Goal: Information Seeking & Learning: Learn about a topic

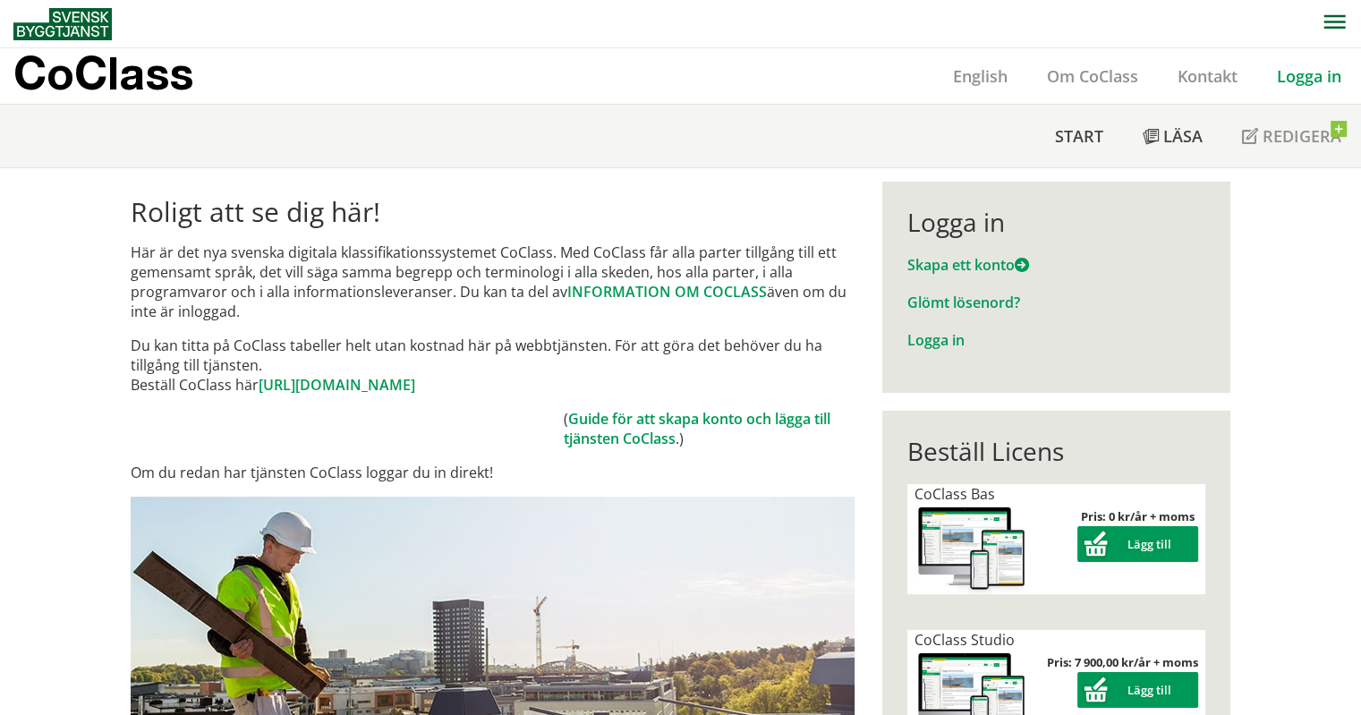
click at [1292, 70] on link "Logga in" at bounding box center [1309, 75] width 104 height 21
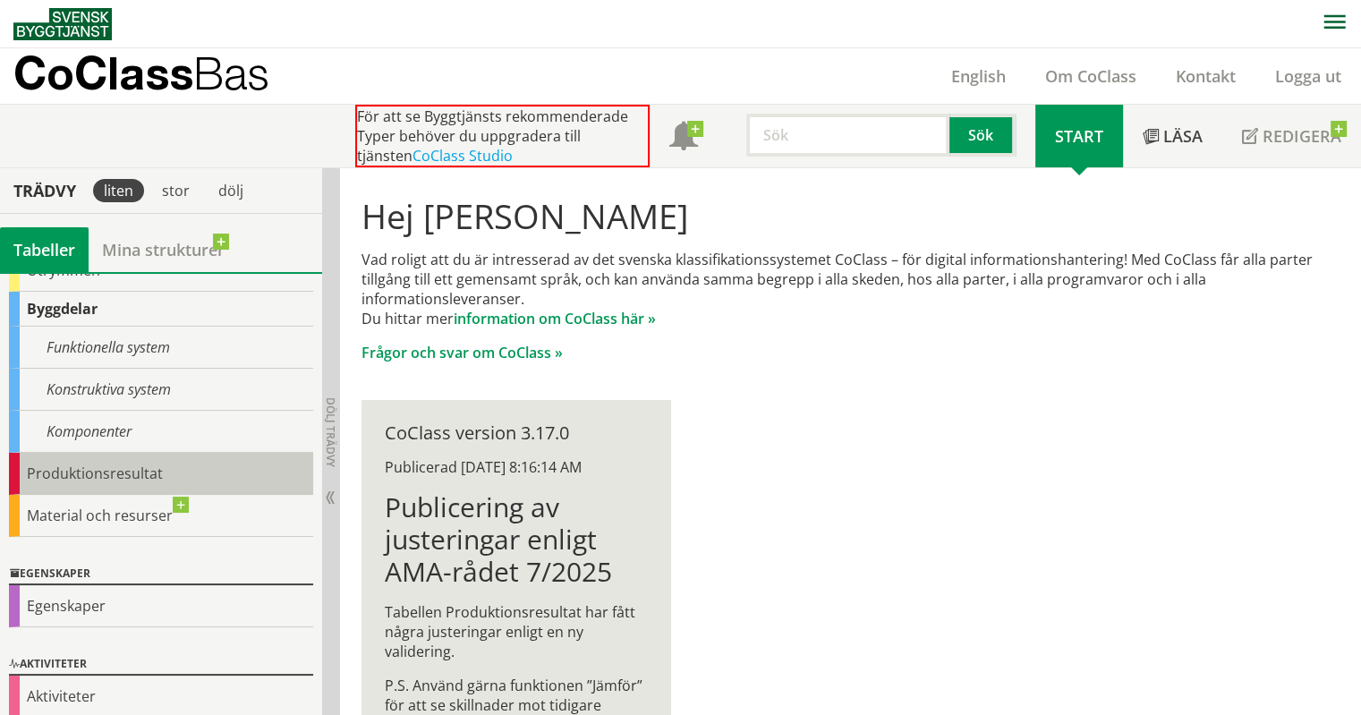
scroll to position [109, 0]
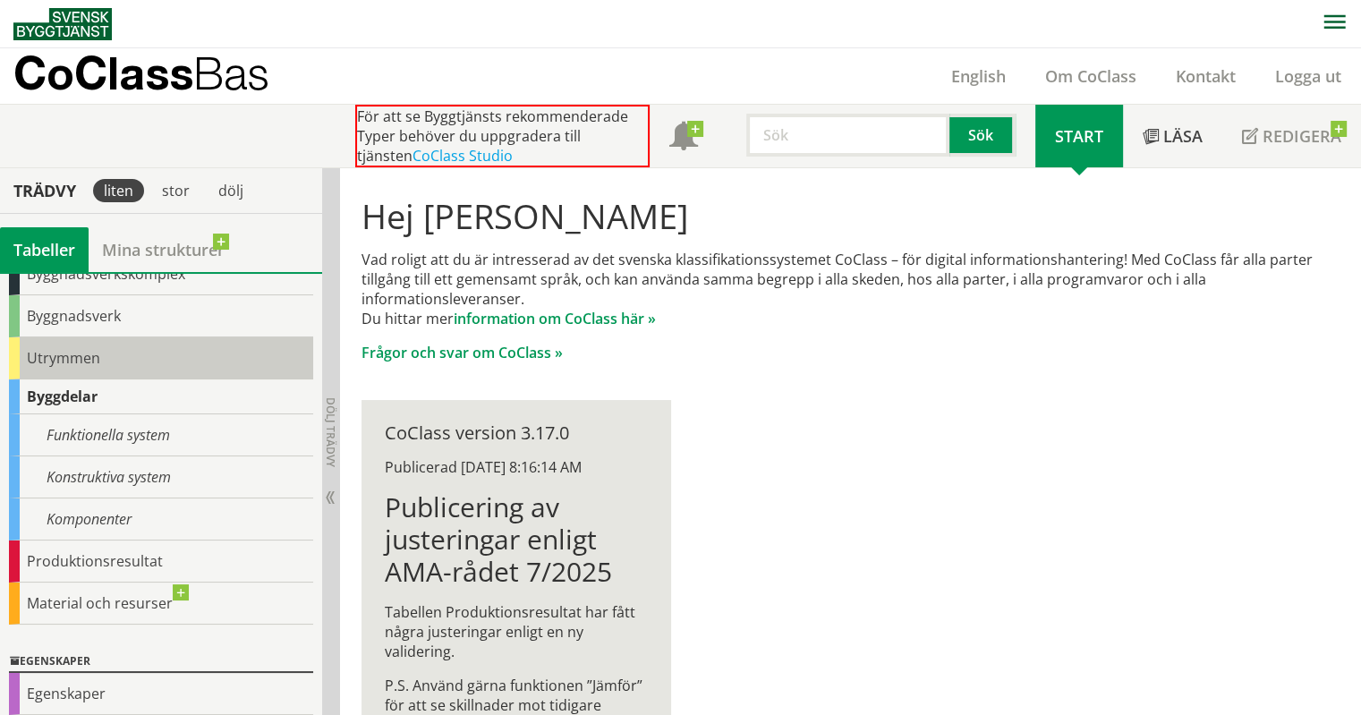
click at [88, 359] on div "Utrymmen" at bounding box center [161, 358] width 304 height 42
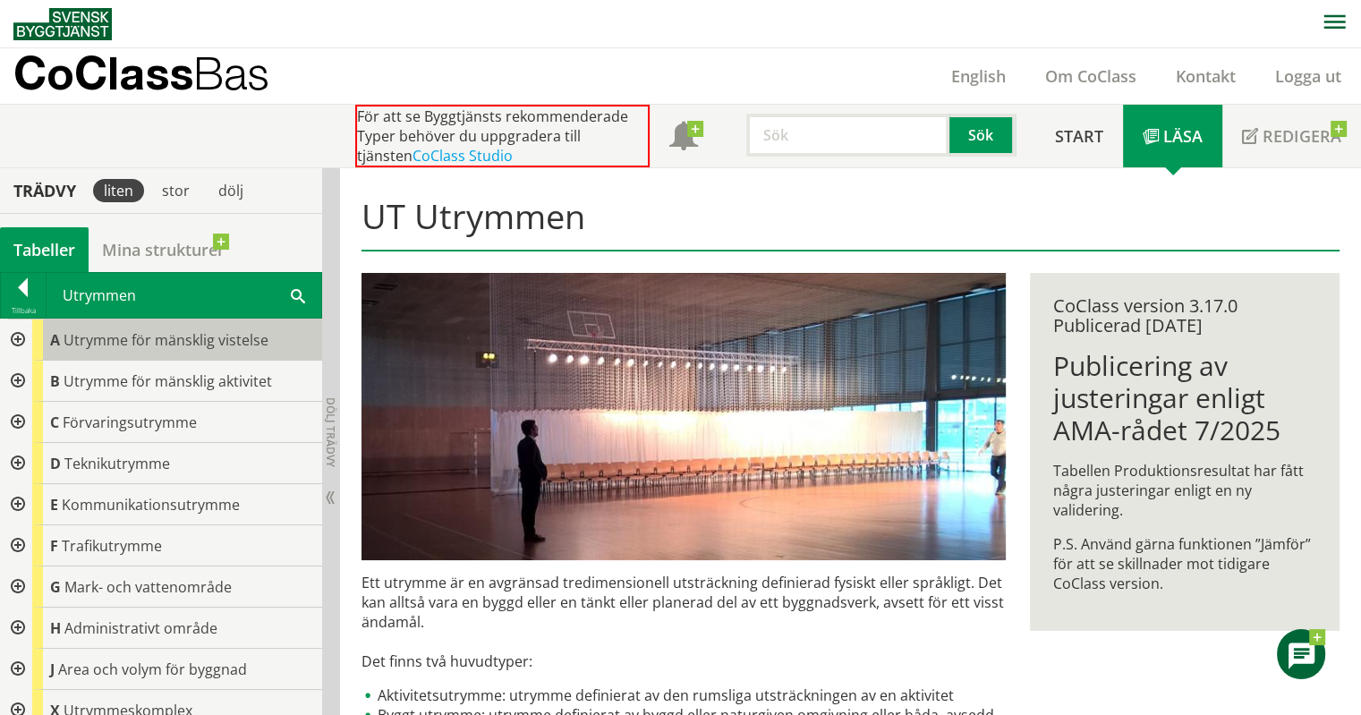
click at [132, 326] on div "A Utrymme för mänsklig vistelse" at bounding box center [177, 339] width 290 height 41
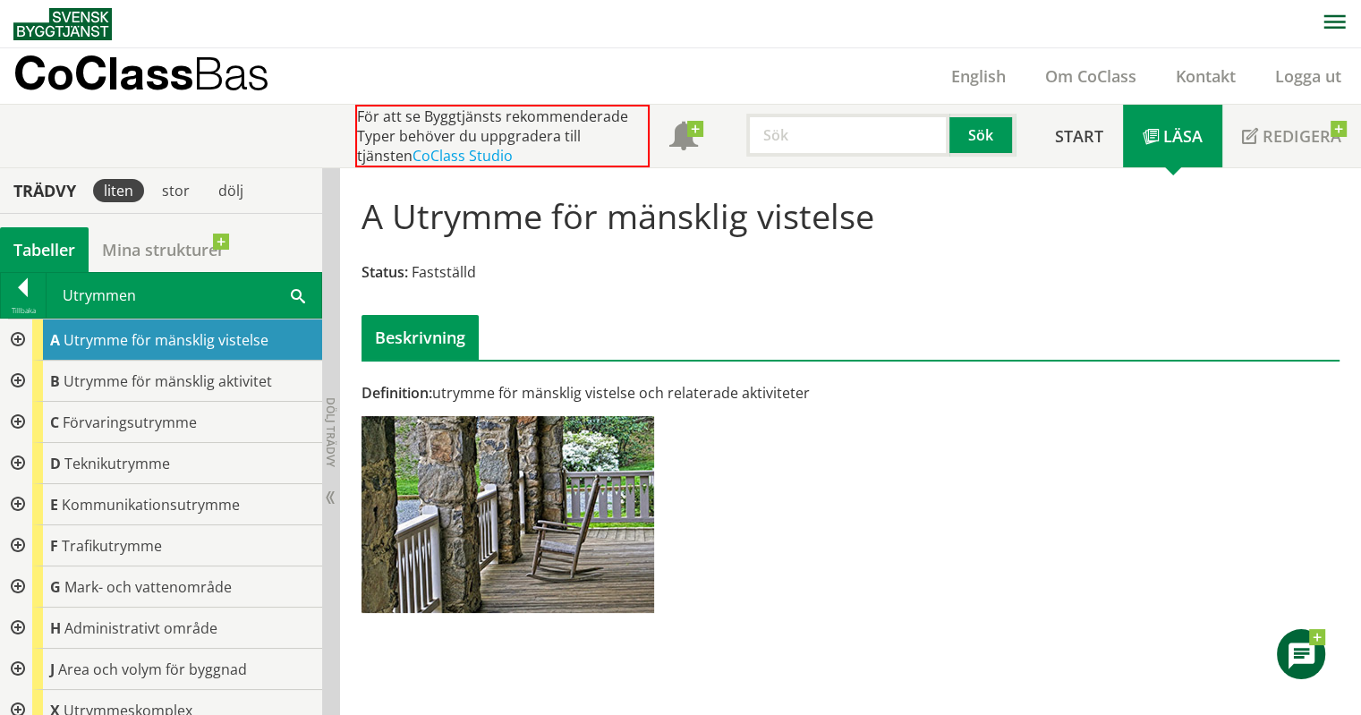
click at [14, 339] on div at bounding box center [16, 339] width 32 height 41
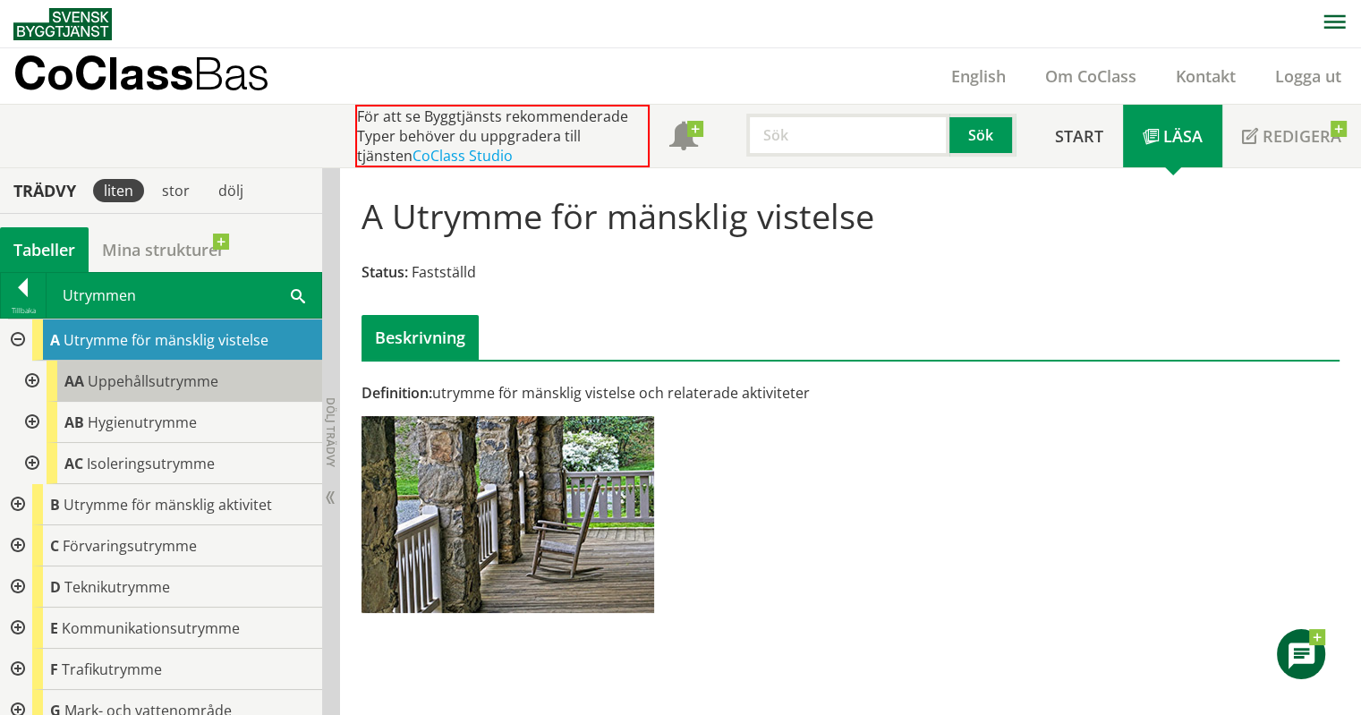
click at [173, 378] on span "Uppehållsutrymme" at bounding box center [153, 381] width 131 height 20
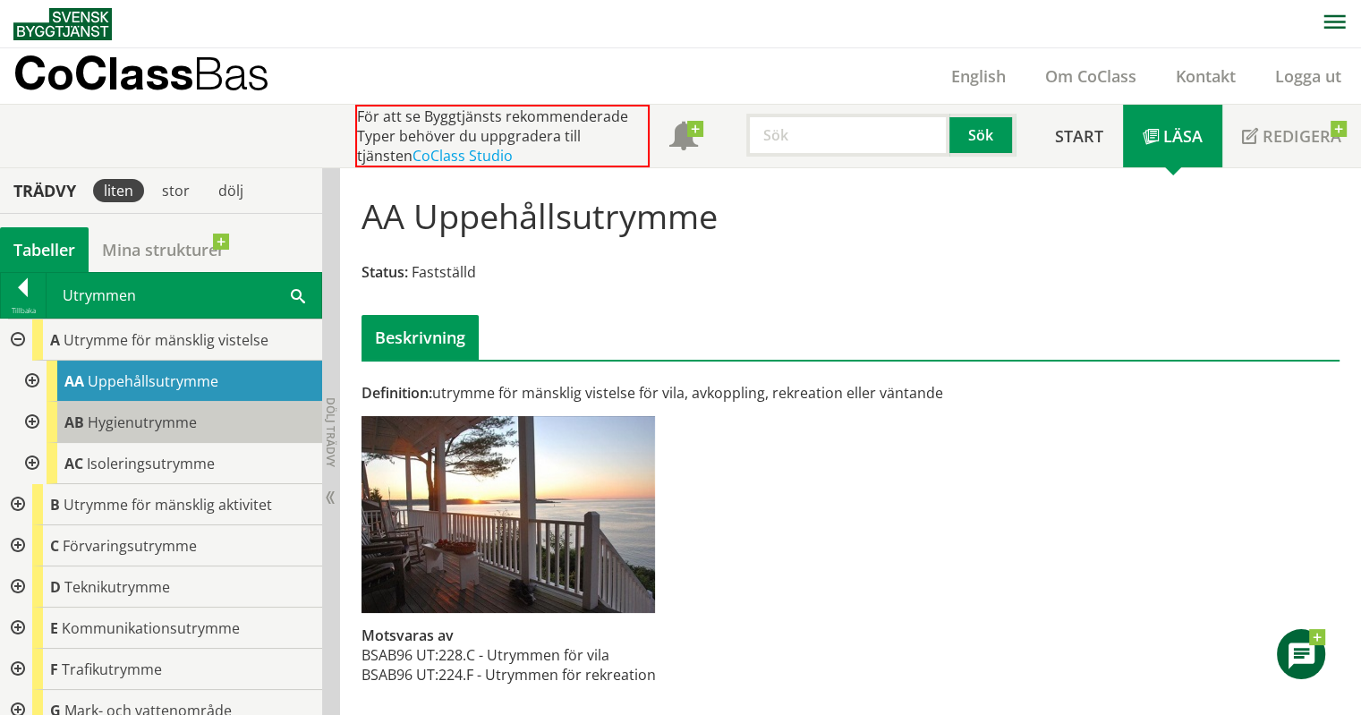
click at [185, 412] on span "Hygienutrymme" at bounding box center [142, 422] width 109 height 20
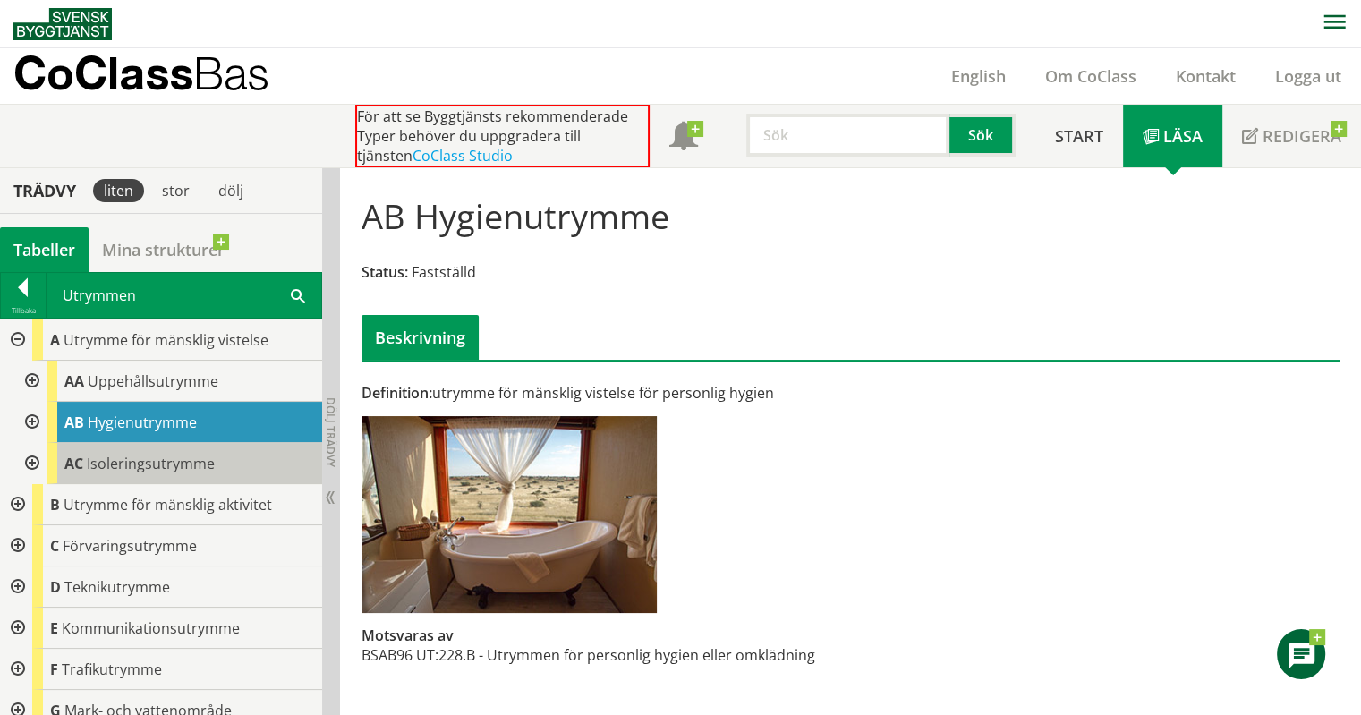
click at [194, 447] on div "AC Isoleringsutrymme" at bounding box center [185, 463] width 276 height 41
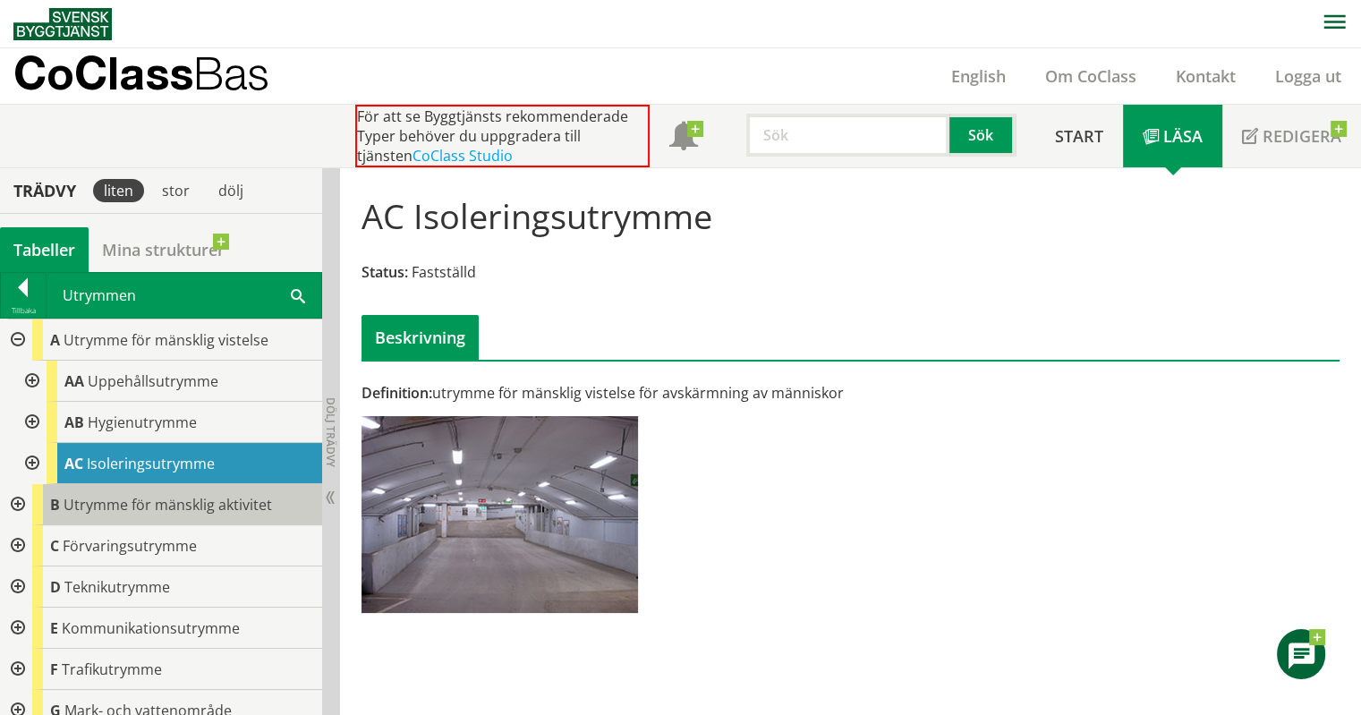
click at [193, 513] on span "Utrymme för mänsklig aktivitet" at bounding box center [168, 505] width 208 height 20
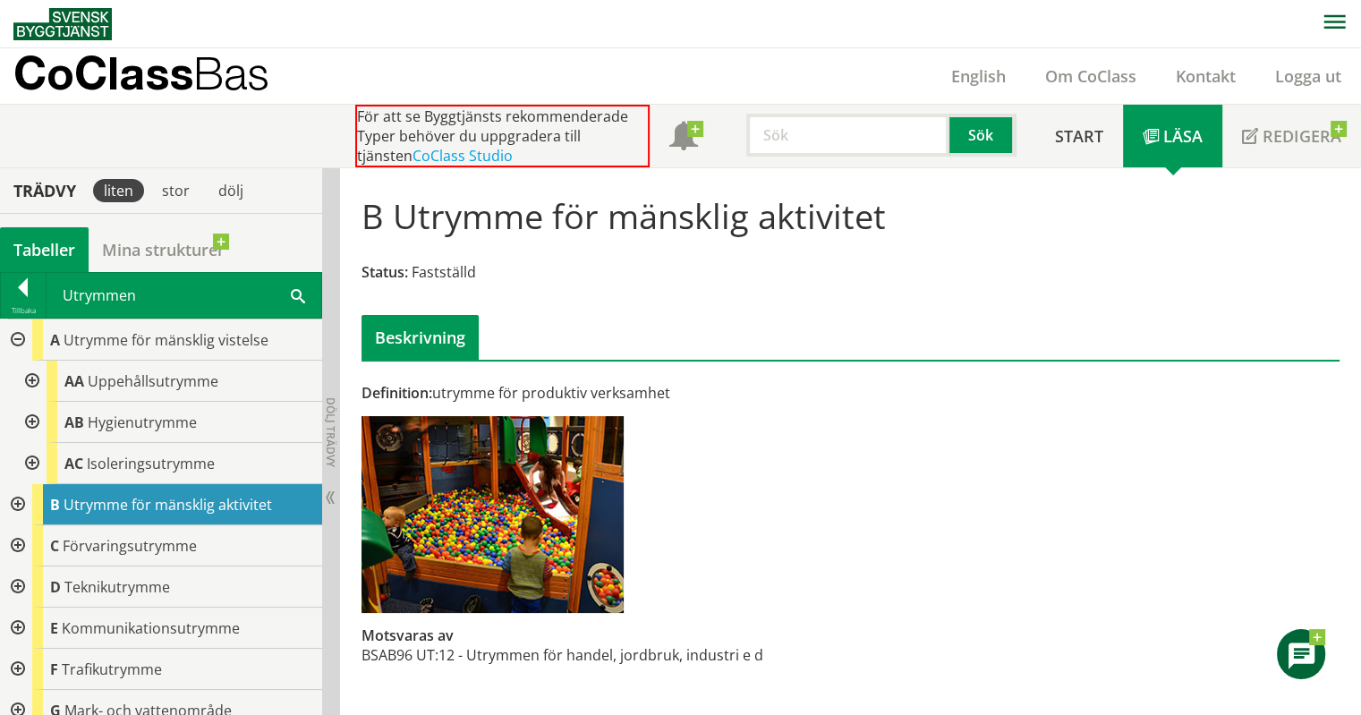
click at [23, 503] on div at bounding box center [16, 504] width 32 height 41
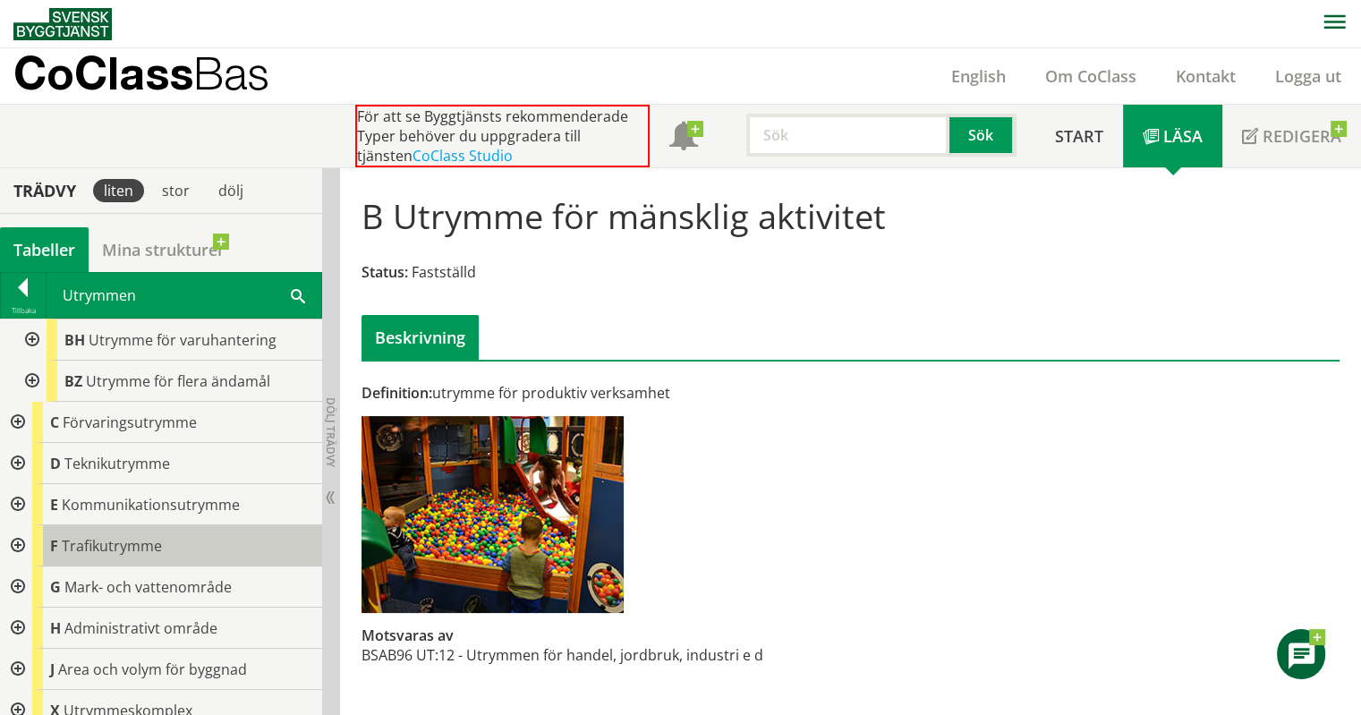
scroll to position [509, 0]
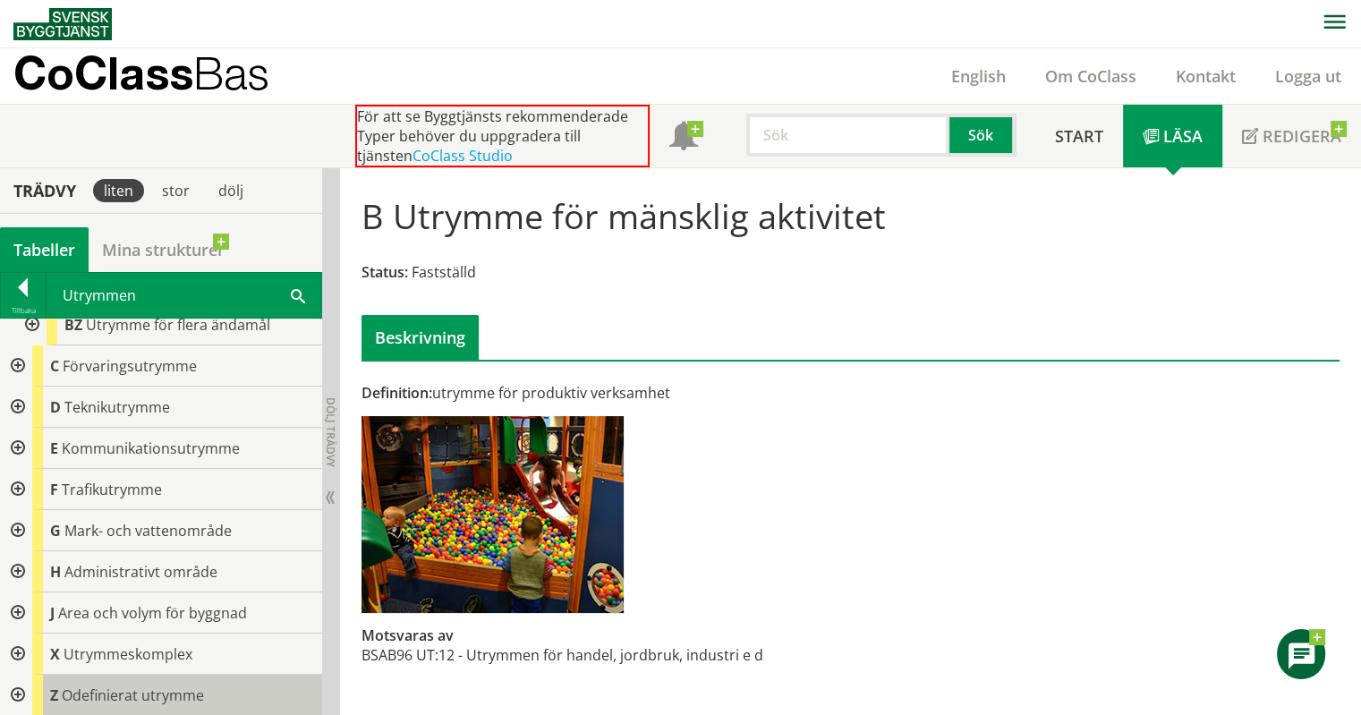
click at [194, 704] on div "Z Odefinierat utrymme" at bounding box center [177, 694] width 290 height 41
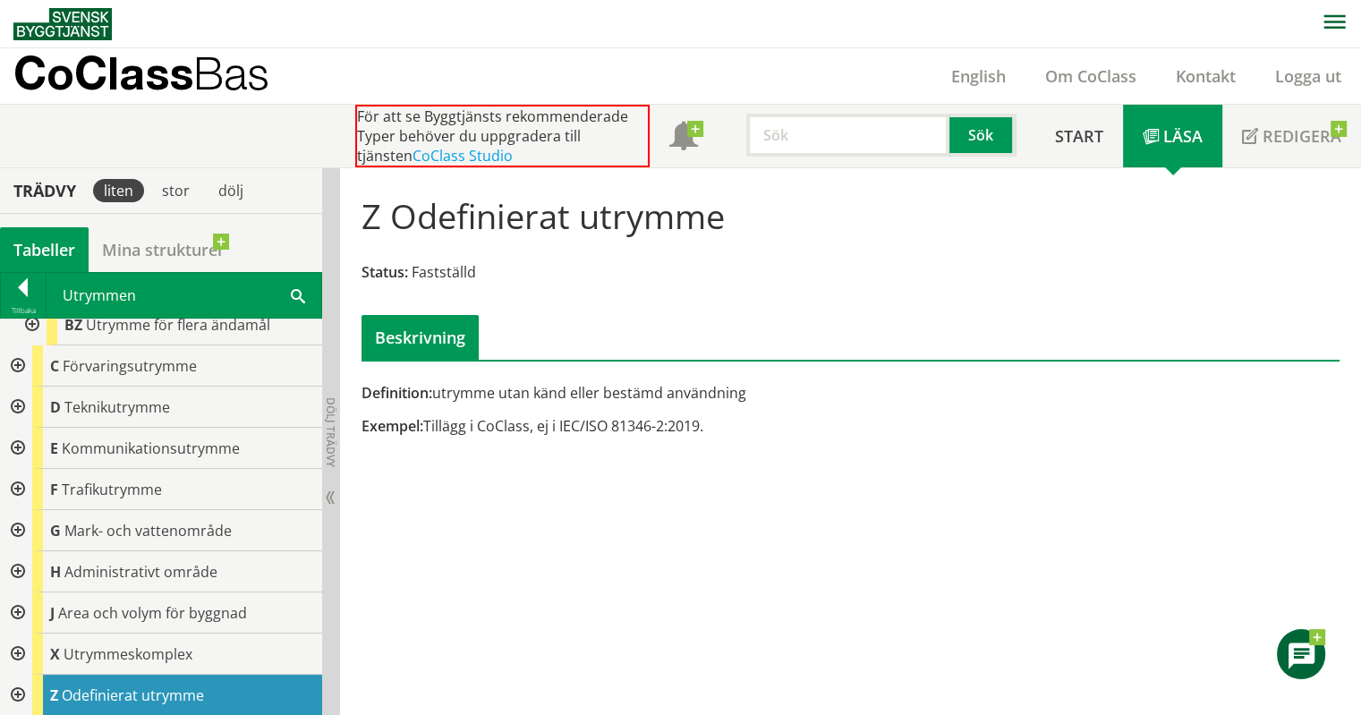
click at [18, 695] on div at bounding box center [16, 694] width 32 height 41
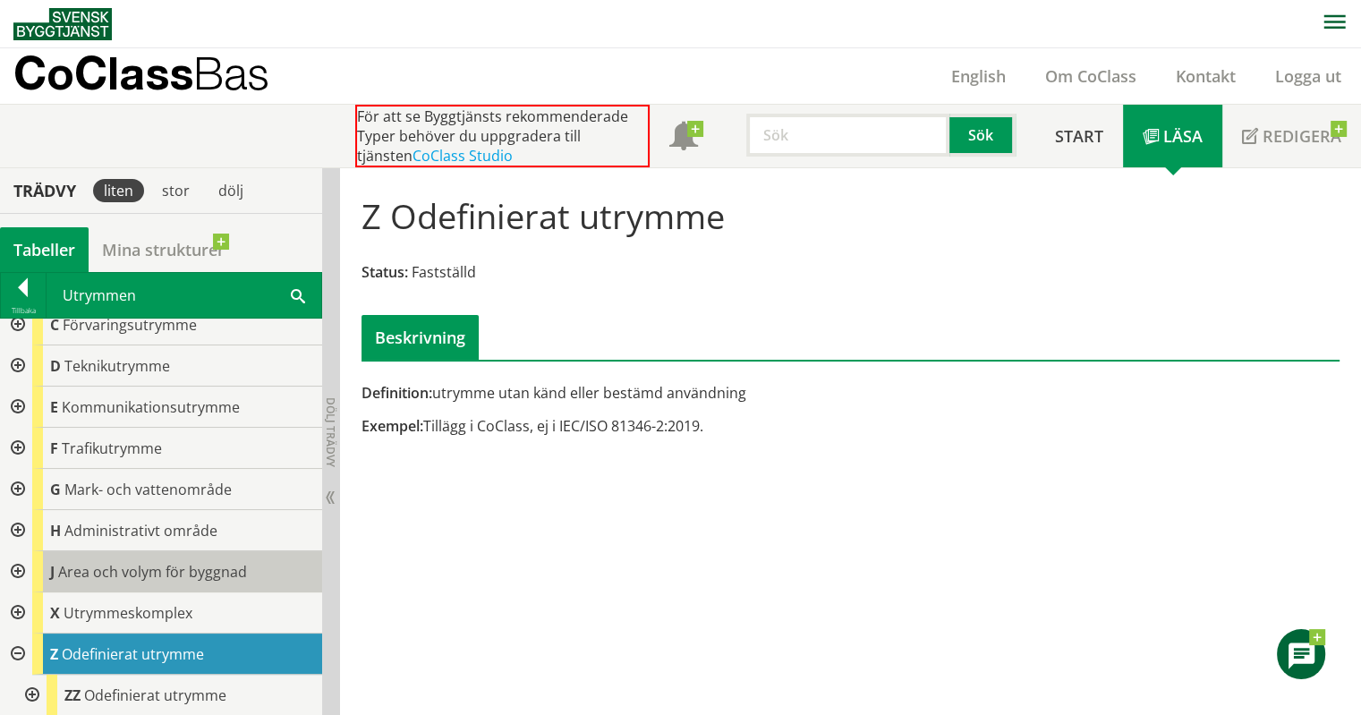
scroll to position [96, 0]
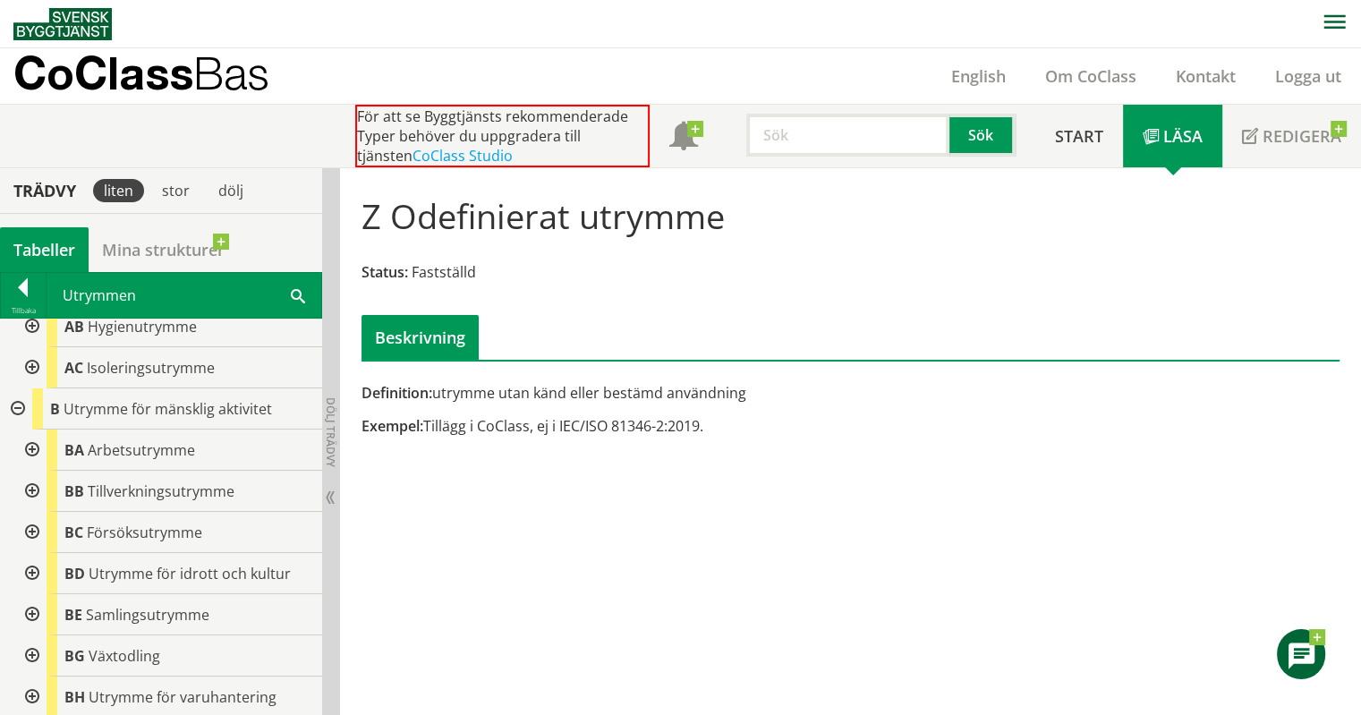
click at [10, 402] on div at bounding box center [16, 408] width 32 height 41
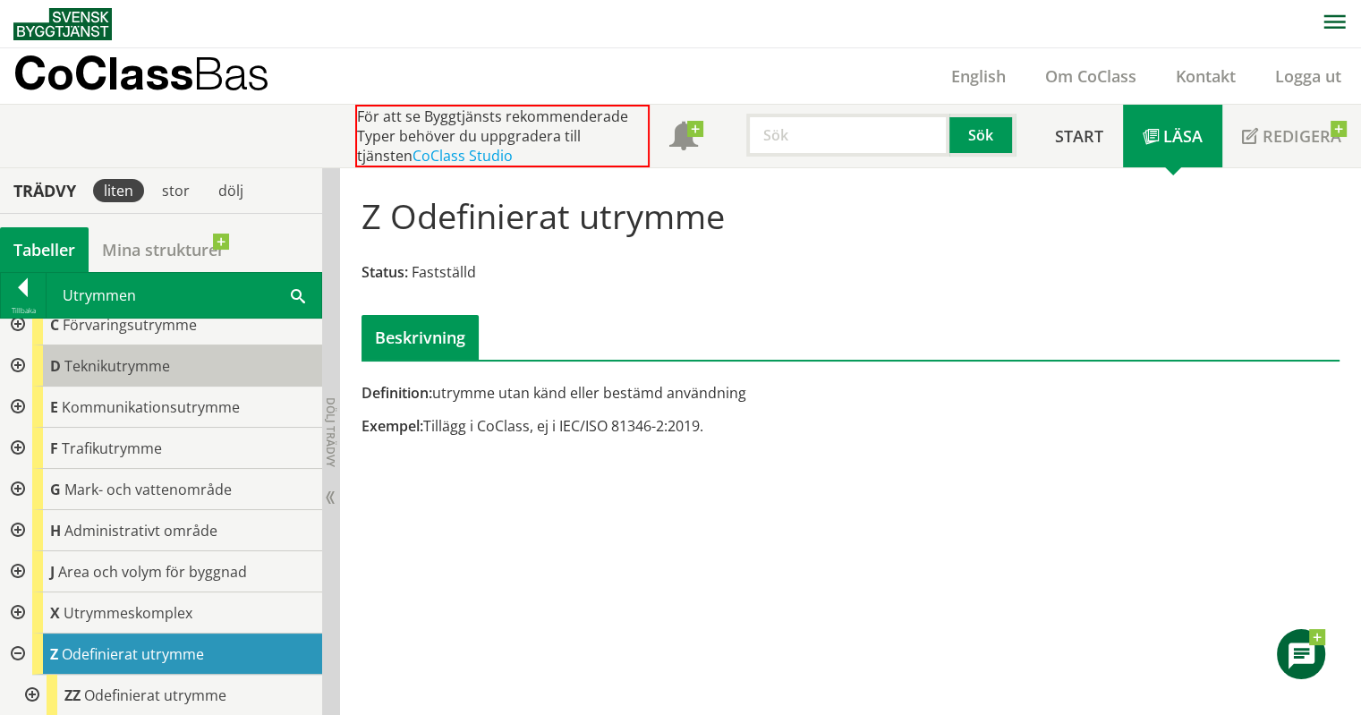
scroll to position [220, 0]
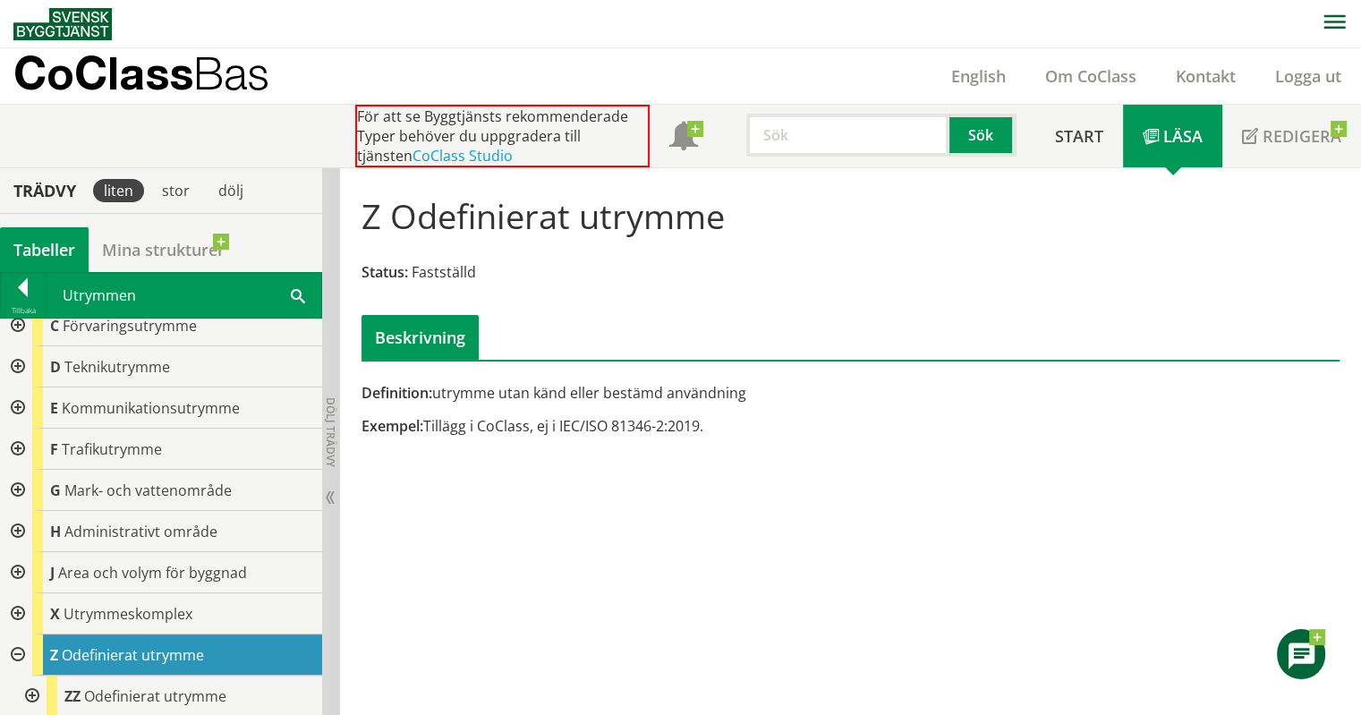
click at [8, 648] on div at bounding box center [16, 654] width 32 height 41
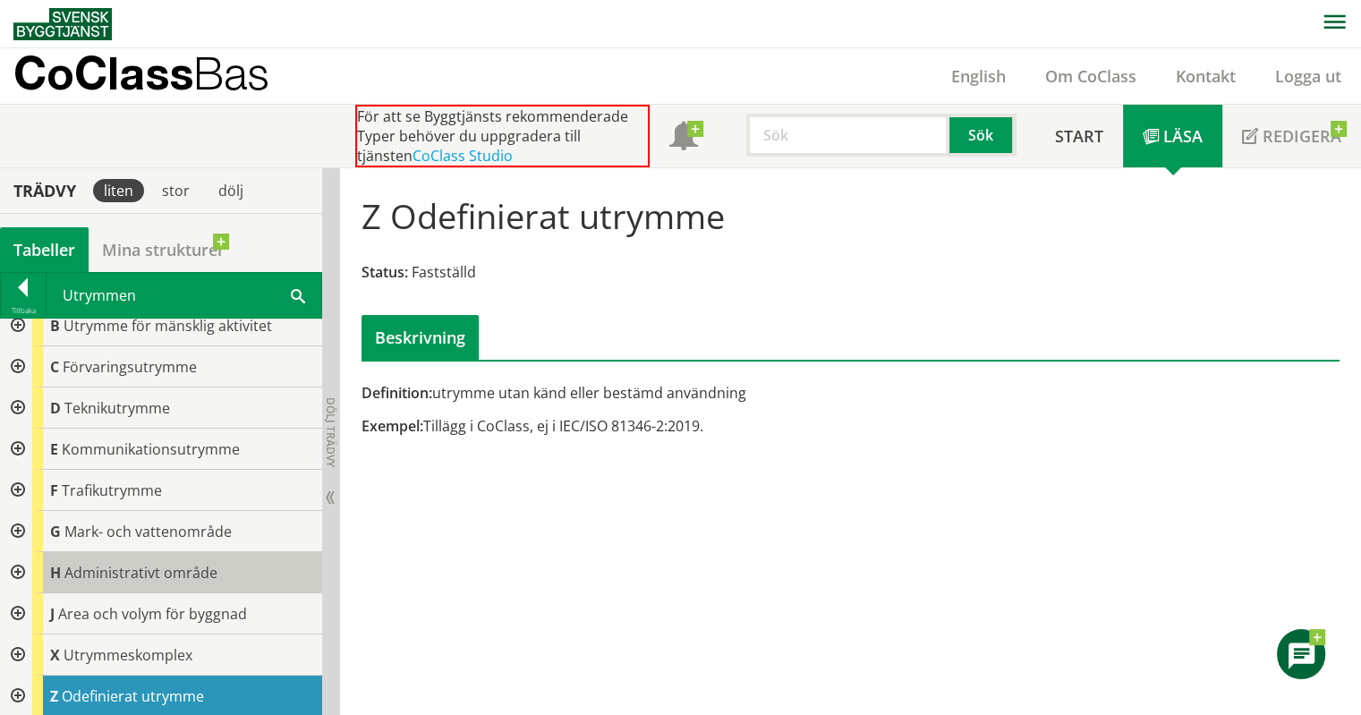
scroll to position [0, 0]
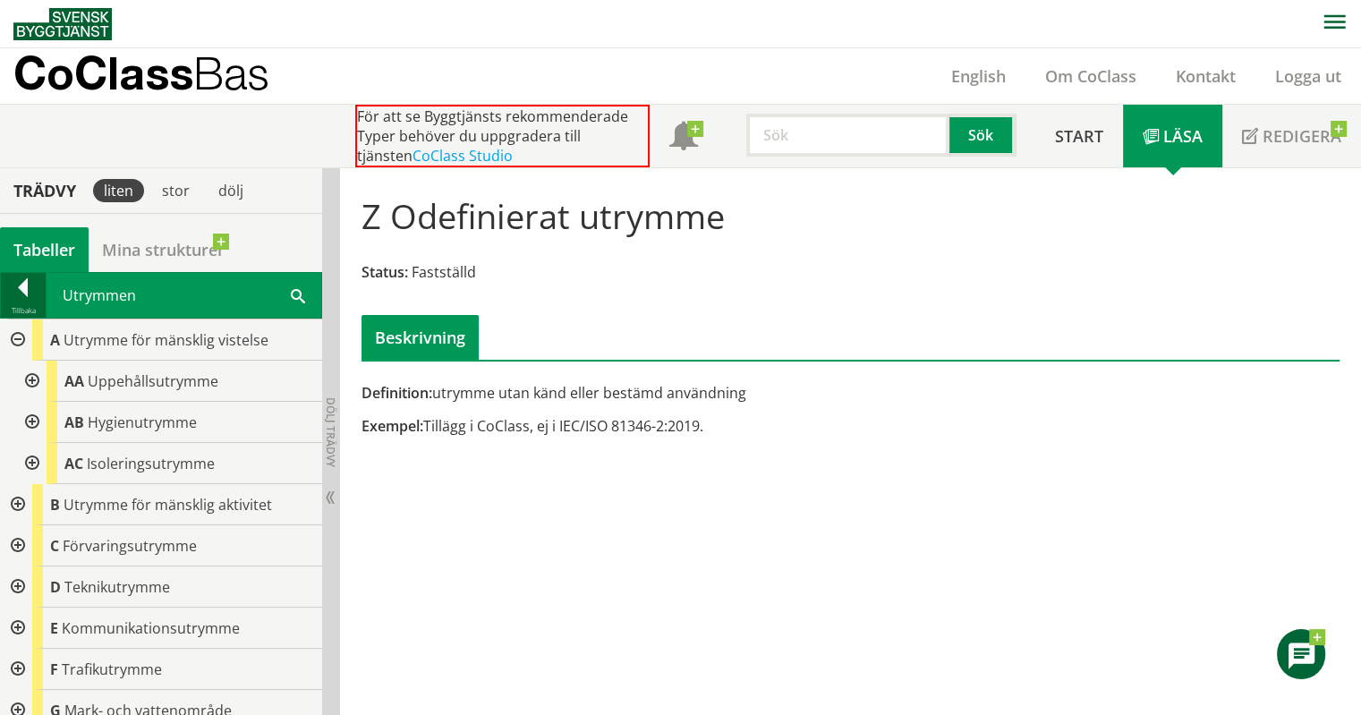
click at [19, 300] on div at bounding box center [23, 290] width 45 height 25
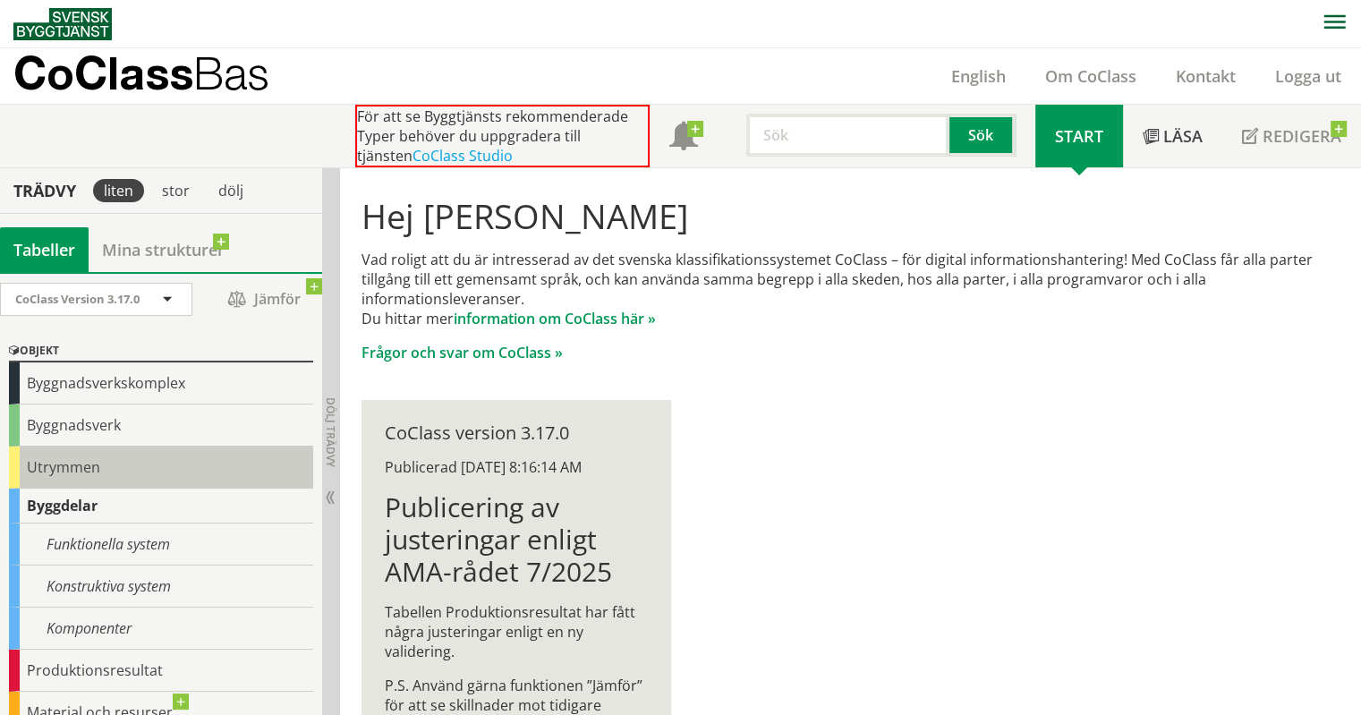
click at [115, 476] on div "Utrymmen" at bounding box center [161, 467] width 304 height 42
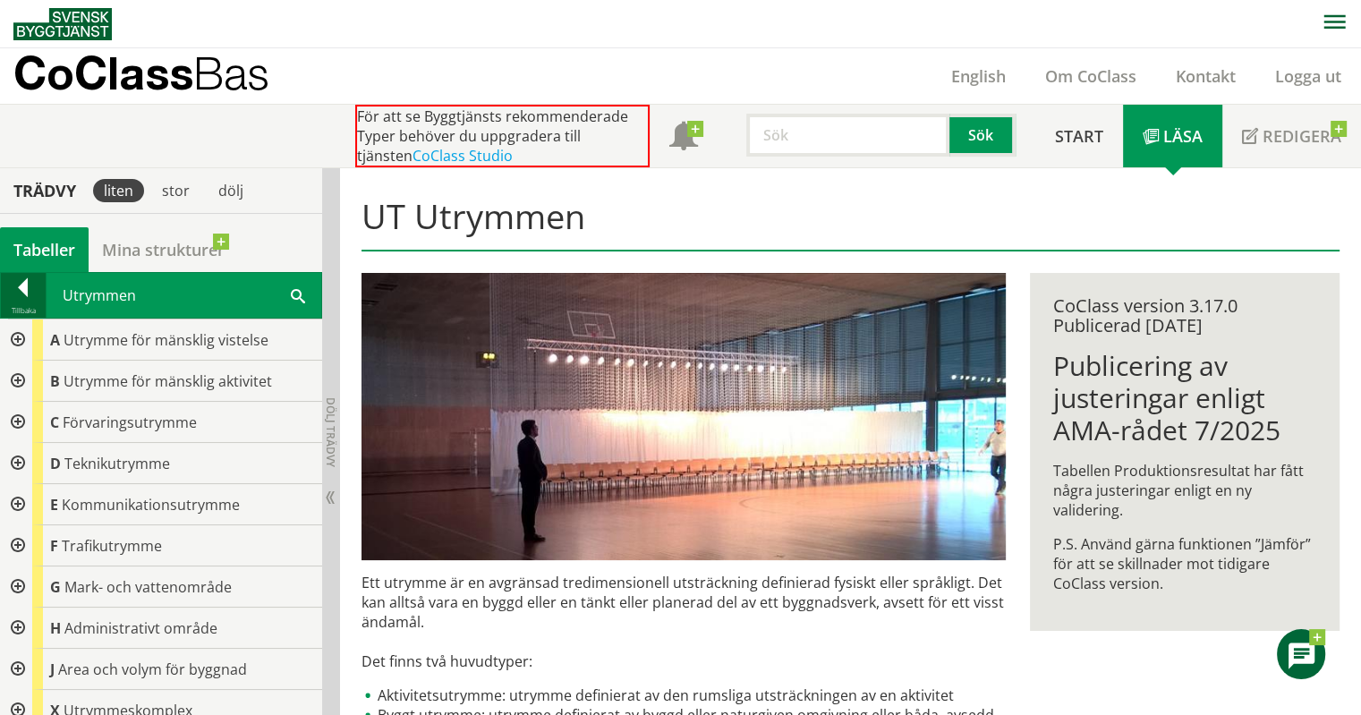
click at [12, 280] on div at bounding box center [23, 290] width 45 height 25
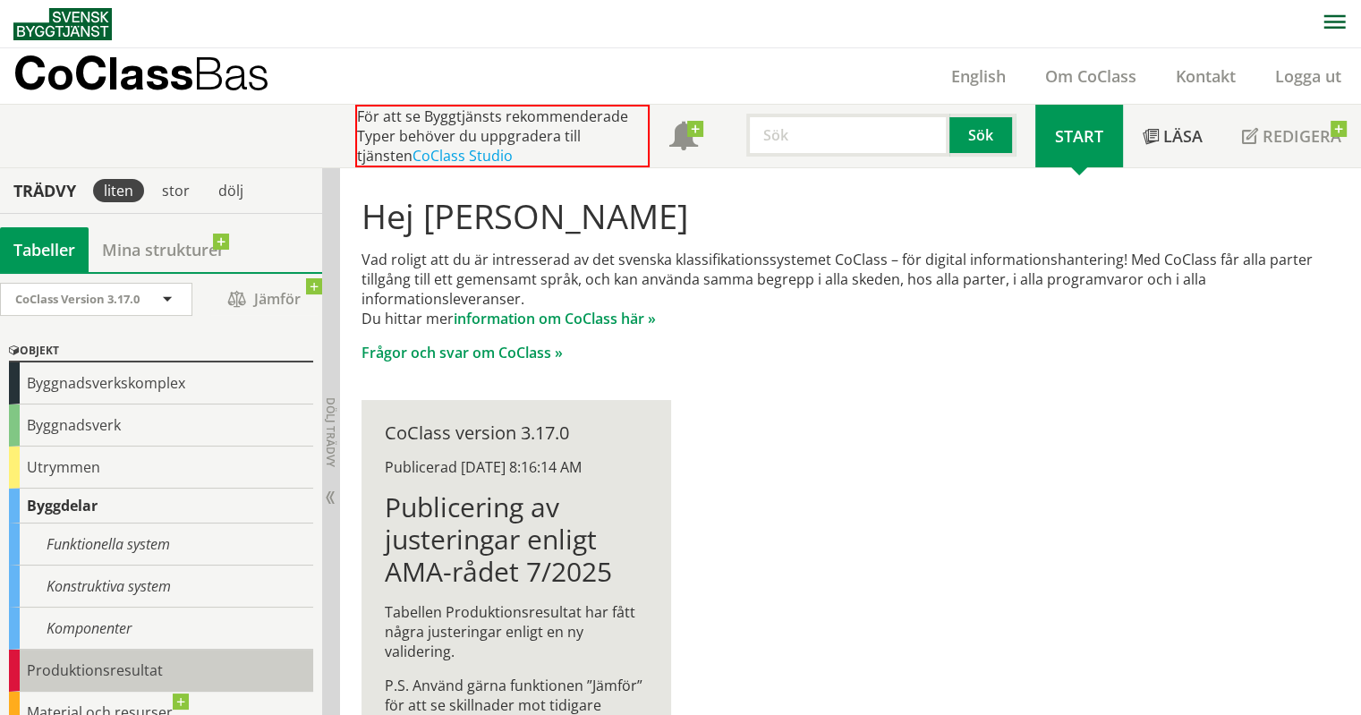
click at [91, 656] on div "Produktionsresultat" at bounding box center [161, 670] width 304 height 42
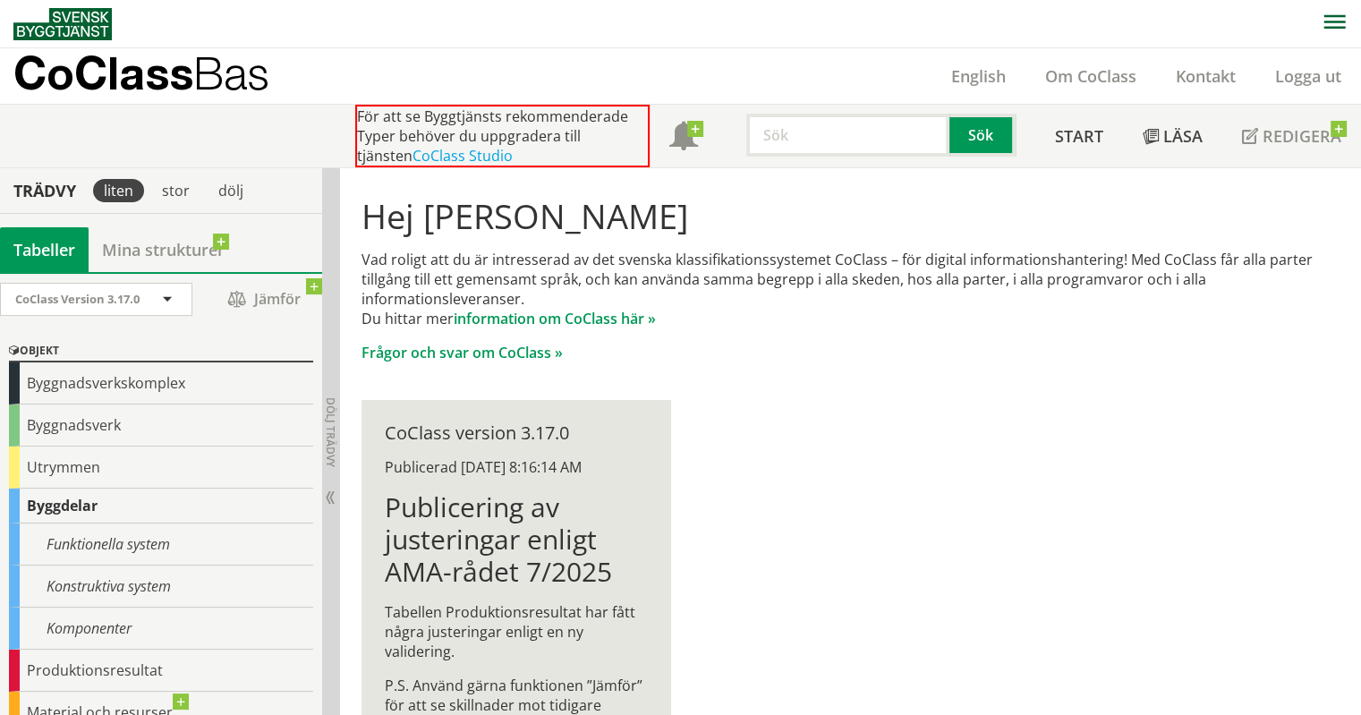
scroll to position [209, 0]
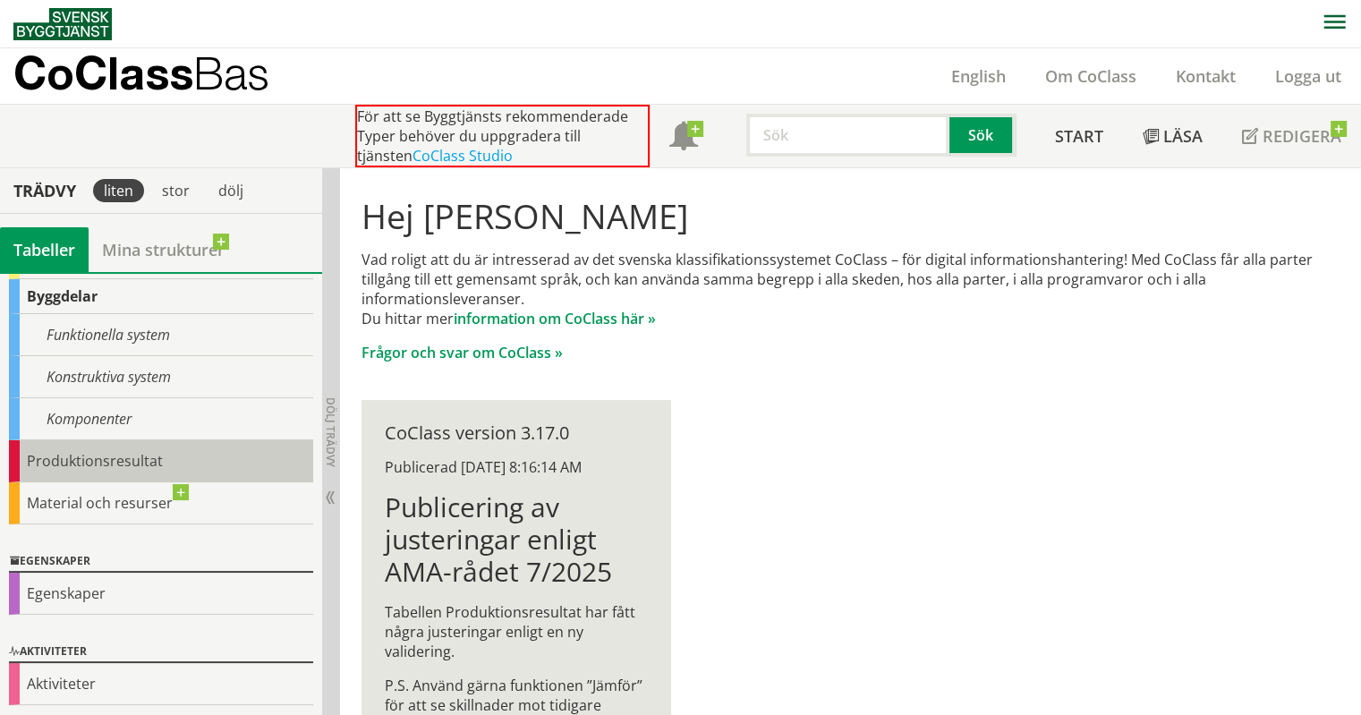
click at [132, 465] on div "Produktionsresultat" at bounding box center [161, 461] width 304 height 42
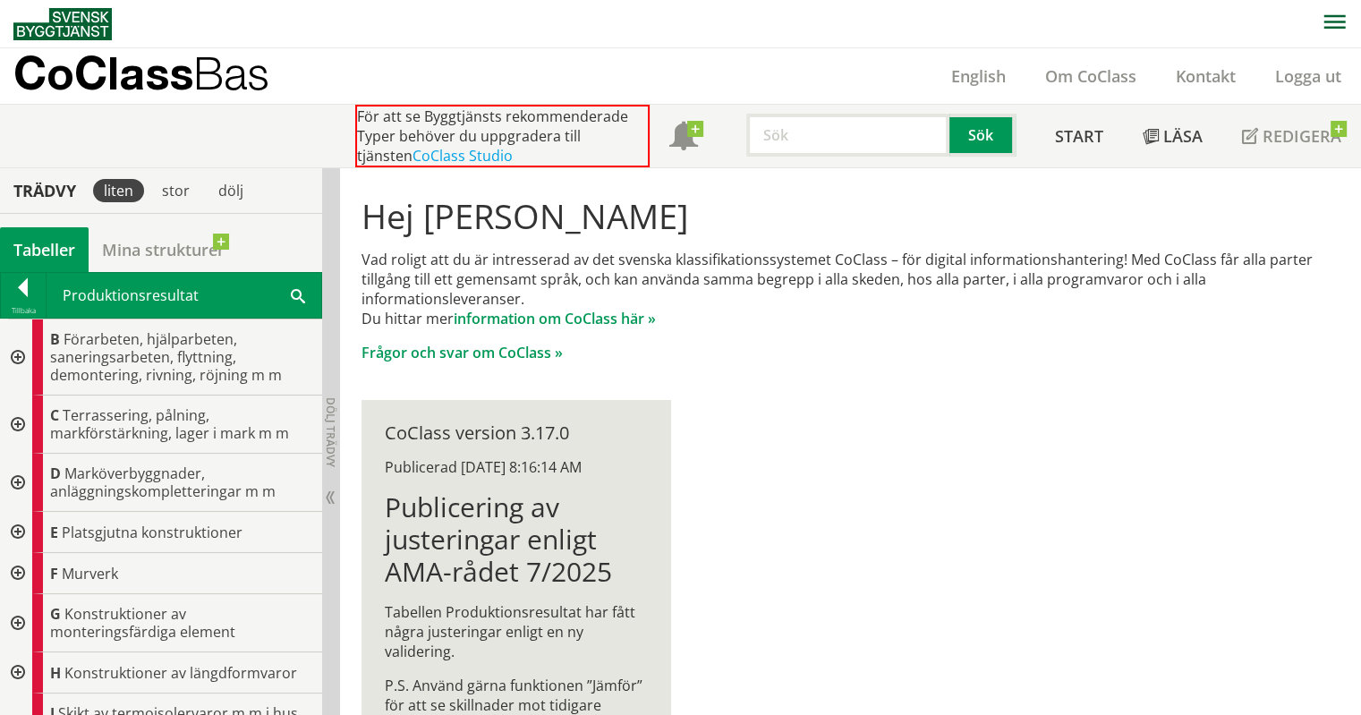
scroll to position [104, 0]
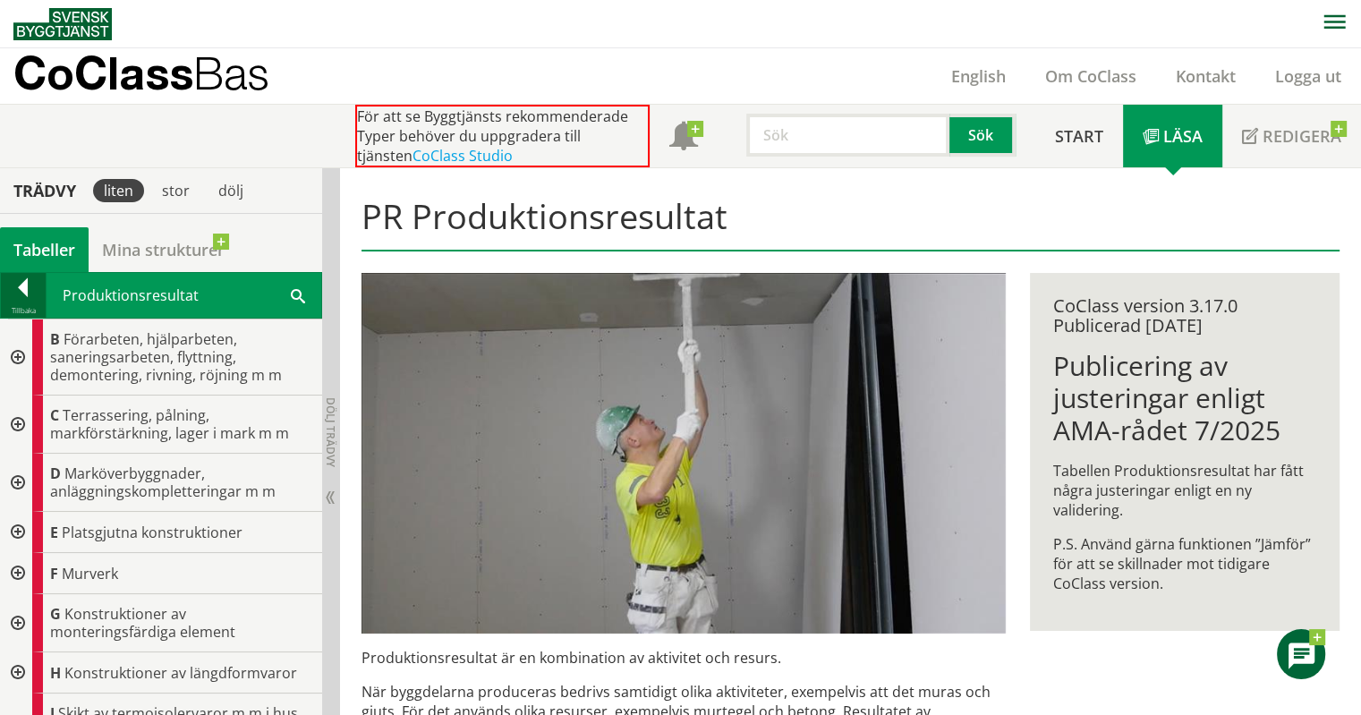
click at [31, 305] on div "Tillbaka" at bounding box center [23, 310] width 45 height 14
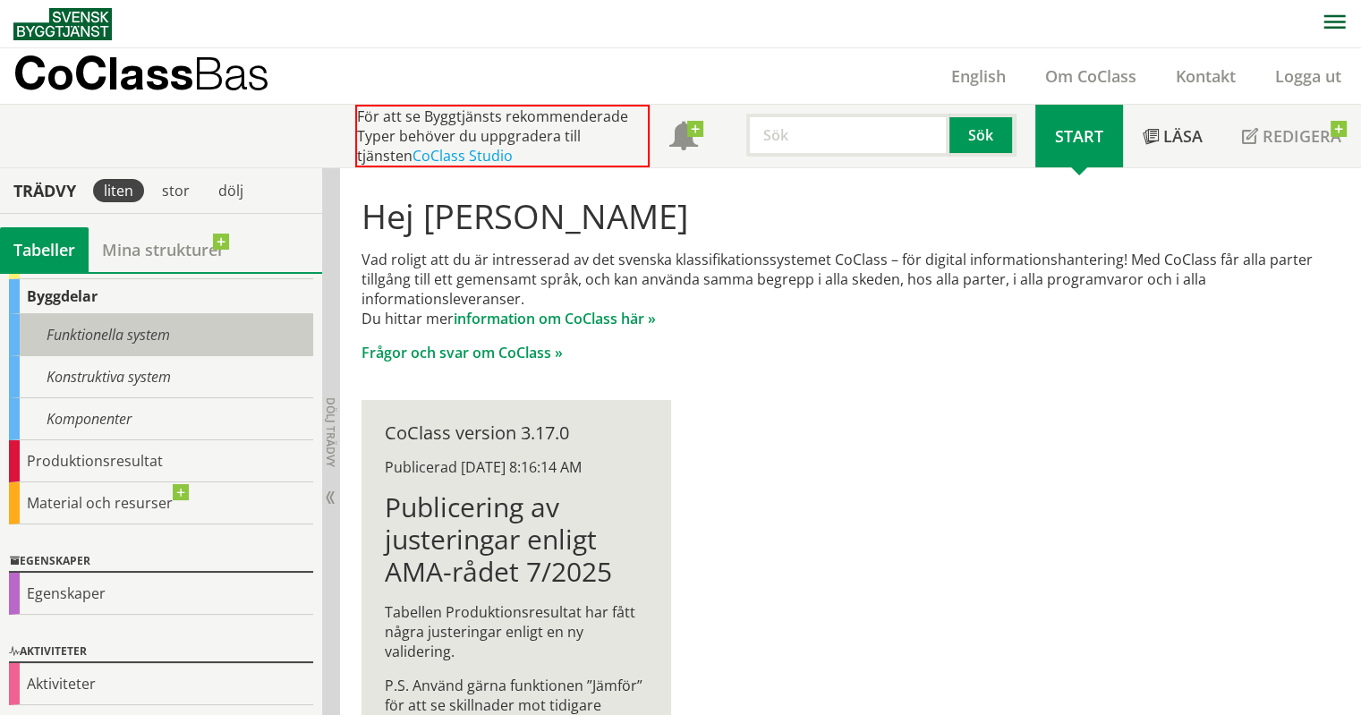
scroll to position [208, 0]
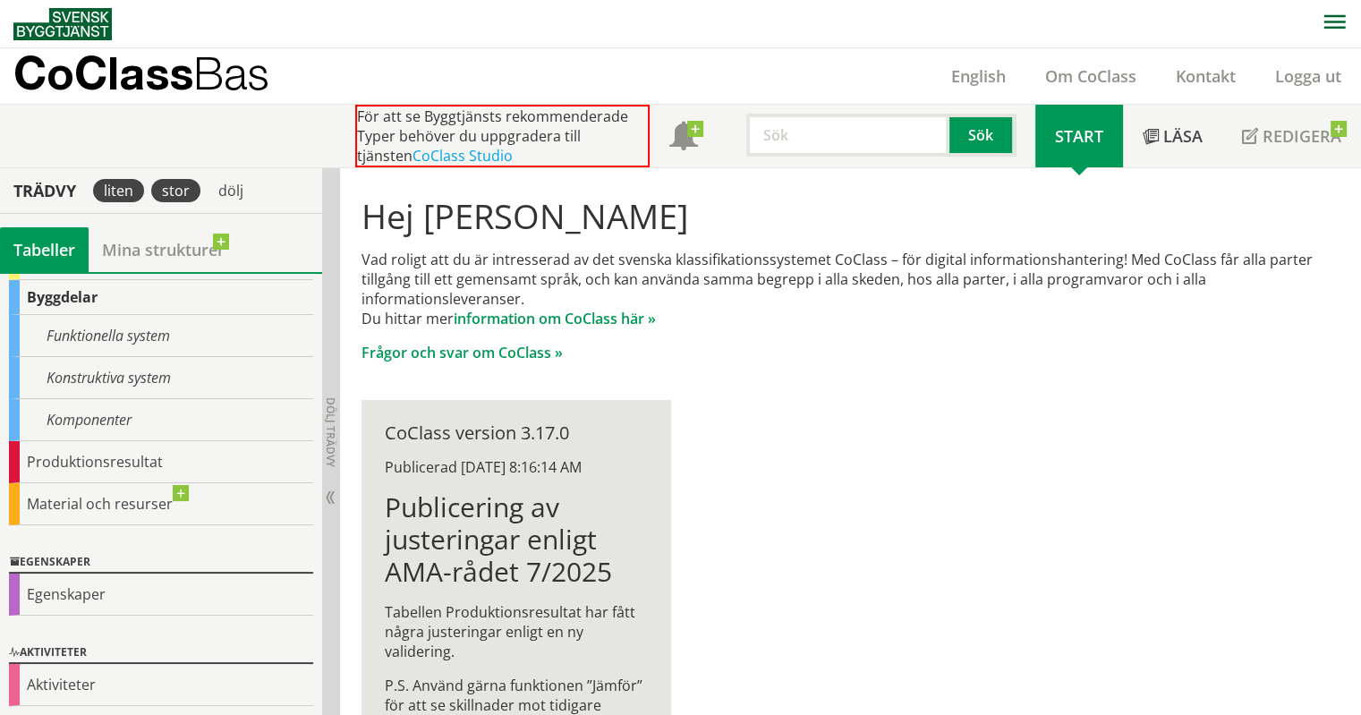
click at [160, 197] on div "stor" at bounding box center [175, 190] width 49 height 23
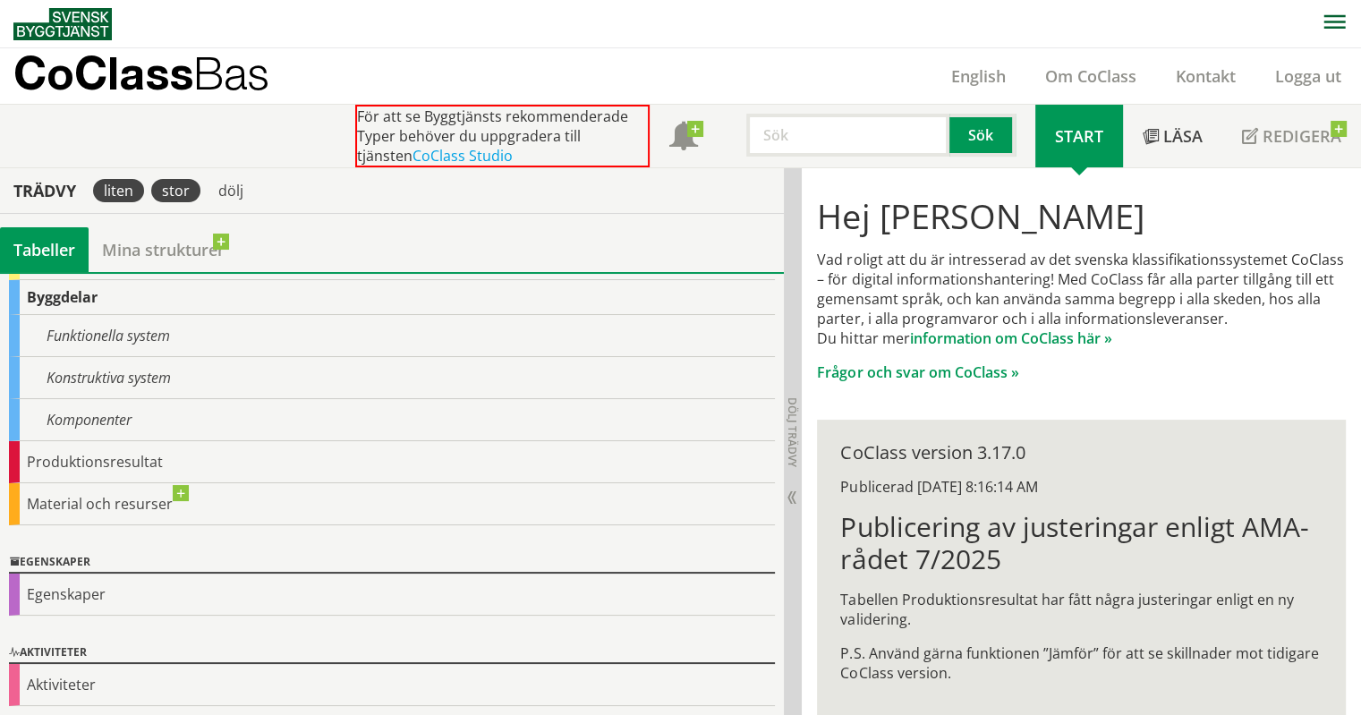
click at [123, 190] on div "liten" at bounding box center [118, 190] width 51 height 23
